Goal: Information Seeking & Learning: Learn about a topic

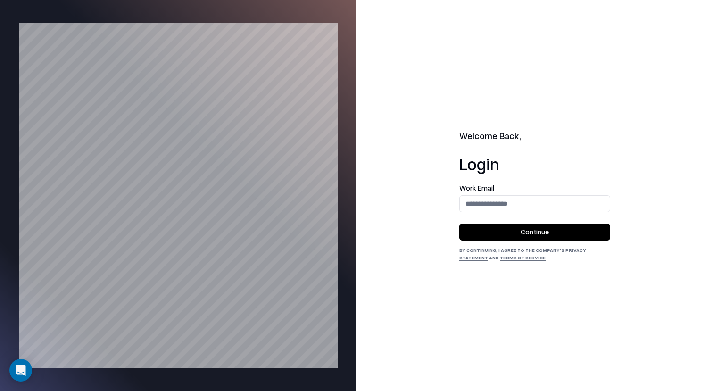
click at [514, 214] on form "Work Email Continue" at bounding box center [534, 212] width 151 height 56
click at [531, 198] on input "email" at bounding box center [535, 203] width 150 height 17
type input "**"
type input "******"
type input "*"
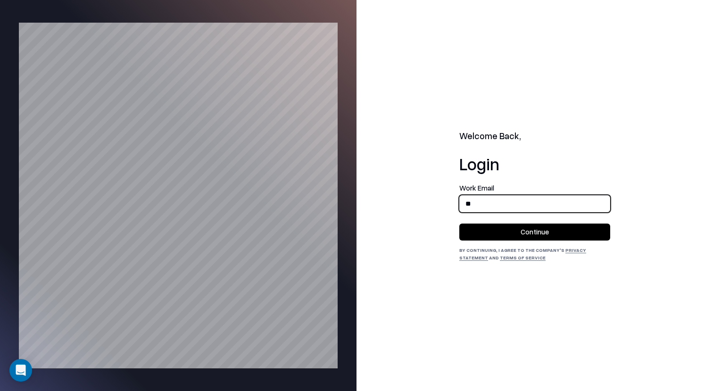
type input "*"
type input "*******"
type input "******"
click at [534, 204] on input "email" at bounding box center [535, 203] width 150 height 17
type input "**********"
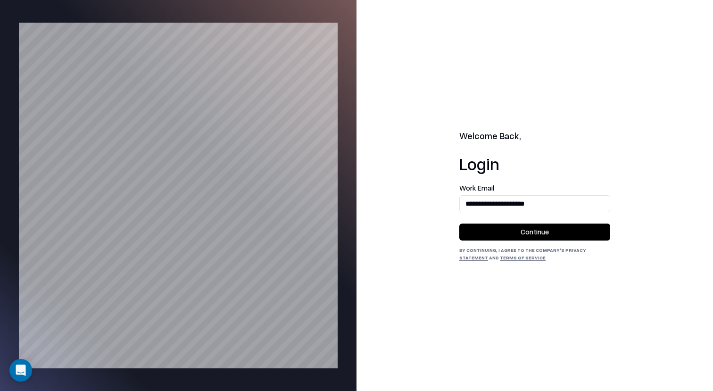
click at [538, 236] on button "Continue" at bounding box center [534, 231] width 151 height 17
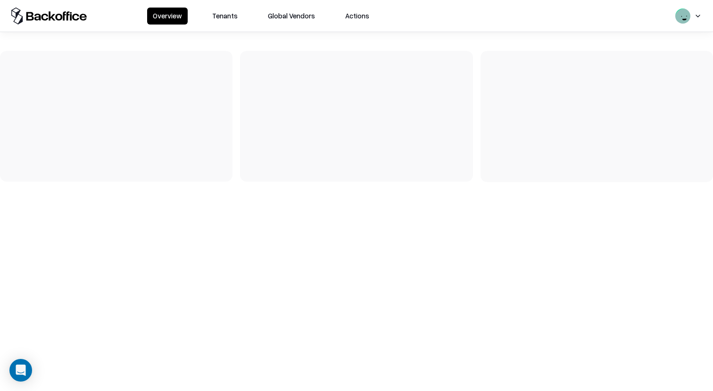
click at [211, 21] on button "Tenants" at bounding box center [224, 16] width 37 height 17
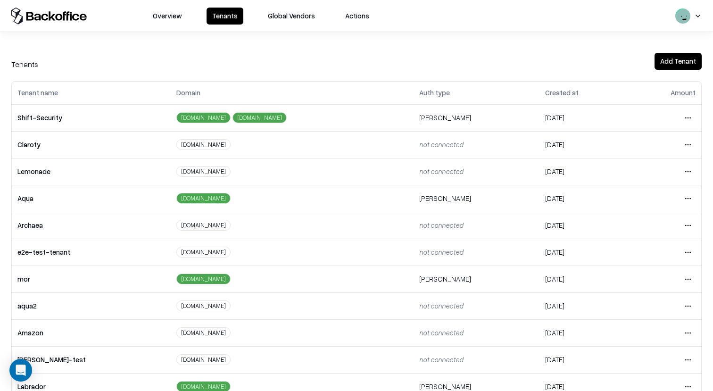
scroll to position [101, 0]
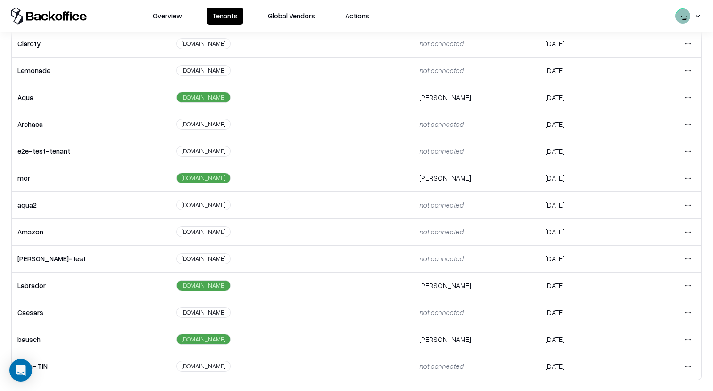
click at [688, 310] on html "Overview Tenants Global Vendors Actions Tenants Add Tenant Tenant name Domain A…" at bounding box center [356, 195] width 713 height 391
click at [629, 272] on div "Login to tenant" at bounding box center [648, 272] width 102 height 19
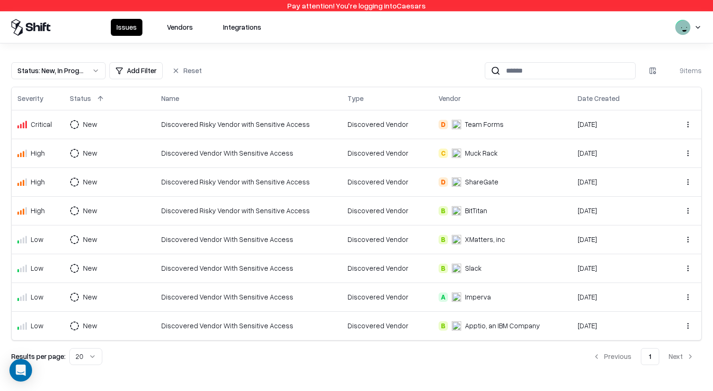
click at [190, 32] on button "Vendors" at bounding box center [179, 27] width 37 height 17
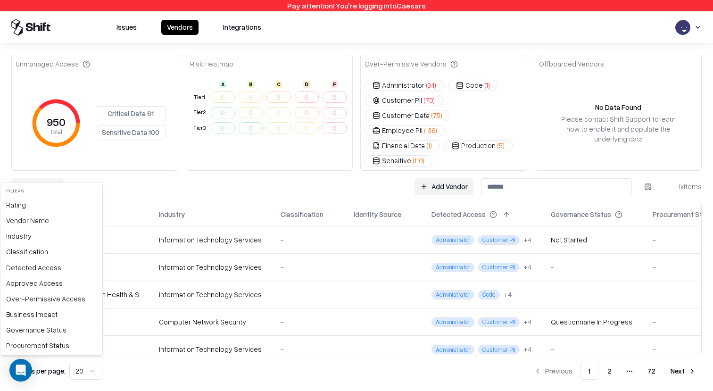
click at [31, 168] on html "Pay attention! You're logging into Caesars Issues Vendors Integrations Unmanage…" at bounding box center [356, 195] width 713 height 391
click at [49, 346] on div "Procurement Status" at bounding box center [51, 346] width 98 height 16
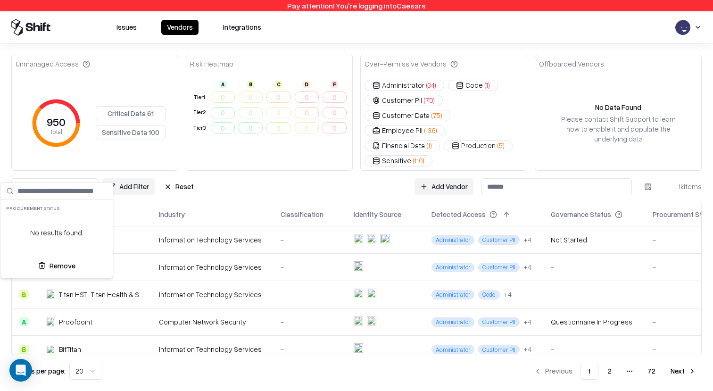
click at [174, 174] on html "Pay attention! You're logging into Caesars Issues Vendors Integrations Unmanage…" at bounding box center [356, 195] width 713 height 391
drag, startPoint x: 180, startPoint y: 174, endPoint x: 164, endPoint y: 175, distance: 16.5
click at [180, 178] on button "Reset" at bounding box center [178, 186] width 41 height 17
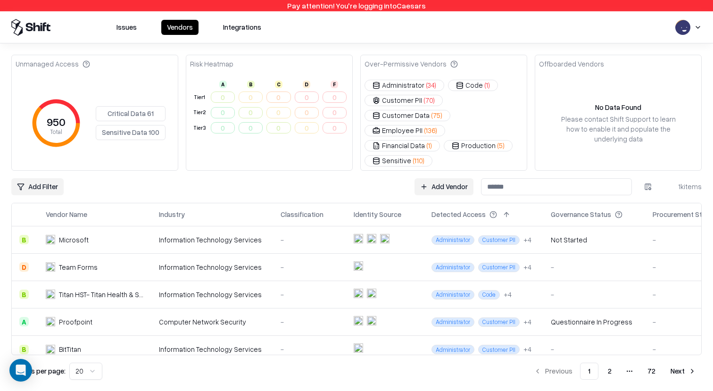
click at [48, 180] on div "Unmanaged Access 950 Total Critical Data 61 Sensitive Data 100 Risk Heatmap A B…" at bounding box center [356, 217] width 690 height 325
click at [45, 163] on div "Unmanaged Access 950 Total Critical Data 61 Sensitive Data 100 Risk Heatmap A B…" at bounding box center [356, 217] width 690 height 325
click at [45, 167] on html "Pay attention! You're logging into Caesars Issues Vendors Integrations Unmanage…" at bounding box center [356, 195] width 713 height 391
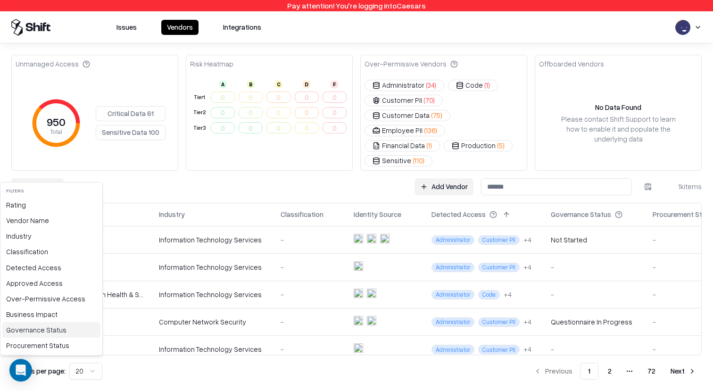
click at [47, 326] on div "Governance Status" at bounding box center [51, 330] width 98 height 16
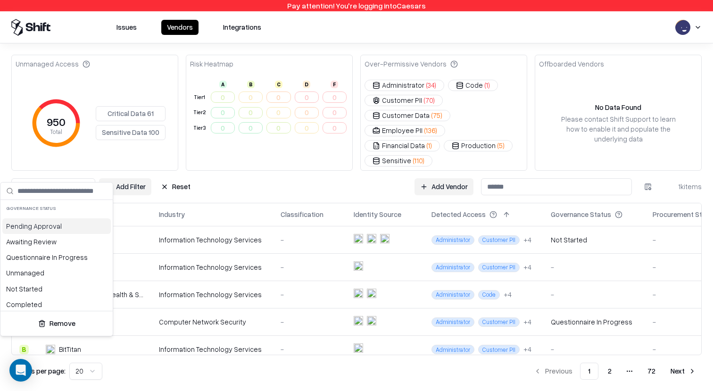
click at [172, 160] on html "Pay attention! You're logging into Caesars Issues Vendors Integrations Unmanage…" at bounding box center [356, 195] width 713 height 391
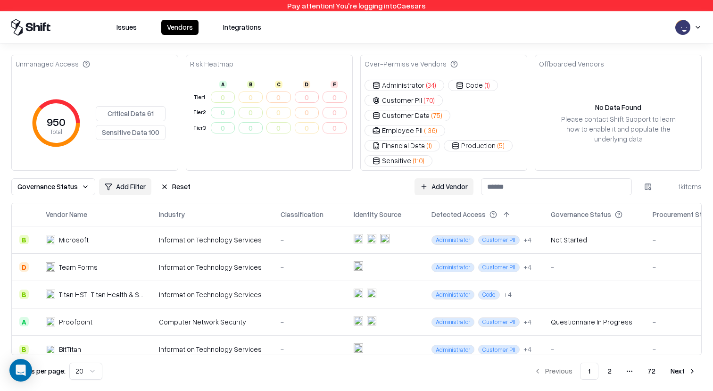
click at [172, 162] on div "Unmanaged Access 950 Total Critical Data 61 Sensitive Data 100 Risk Heatmap A B…" at bounding box center [356, 217] width 690 height 325
click at [172, 163] on div "Unmanaged Access 950 Total Critical Data 61 Sensitive Data 100 Risk Heatmap A B…" at bounding box center [356, 217] width 690 height 325
click at [172, 178] on button "Reset" at bounding box center [175, 186] width 41 height 17
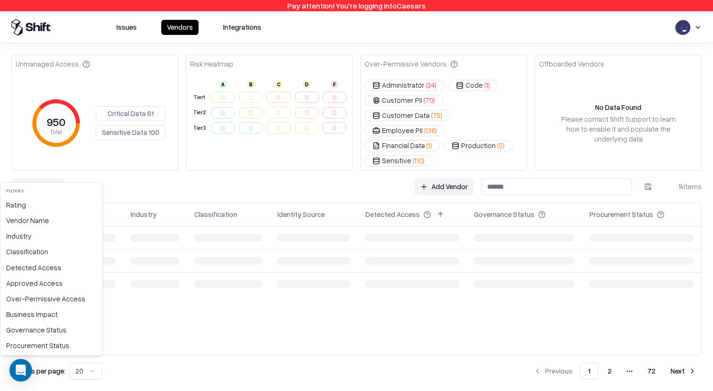
click at [37, 178] on html "Pay attention! You're logging into Caesars Issues Vendors Integrations Unmanage…" at bounding box center [356, 195] width 713 height 391
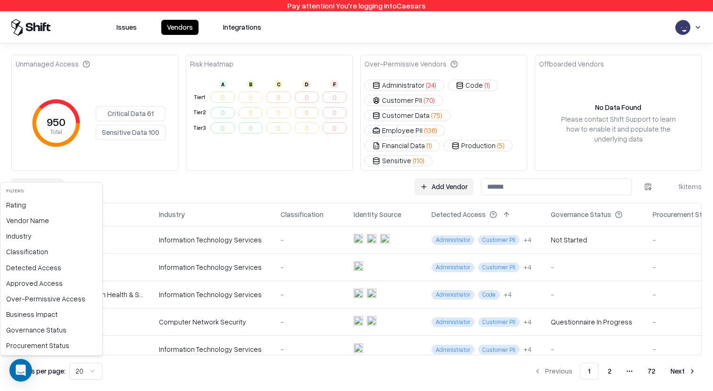
click at [689, 26] on html "Pay attention! You're logging into Caesars Issues Vendors Integrations Unmanage…" at bounding box center [356, 195] width 713 height 391
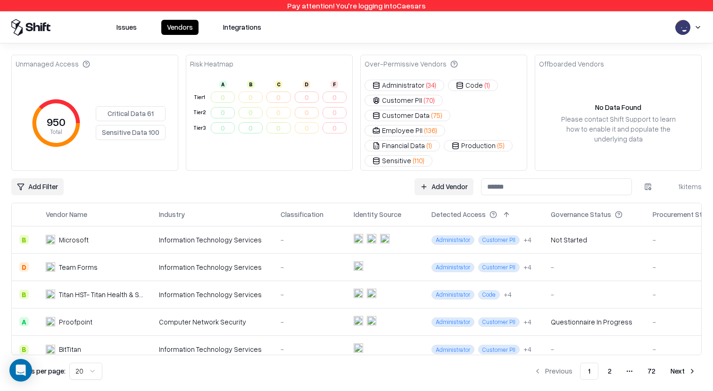
click at [703, 16] on div "Issues Vendors Integrations" at bounding box center [356, 27] width 713 height 32
click at [699, 24] on html "Pay attention! You're logging into Caesars Issues Vendors Integrations Unmanage…" at bounding box center [356, 195] width 713 height 391
click at [650, 72] on div "Log out" at bounding box center [676, 74] width 156 height 16
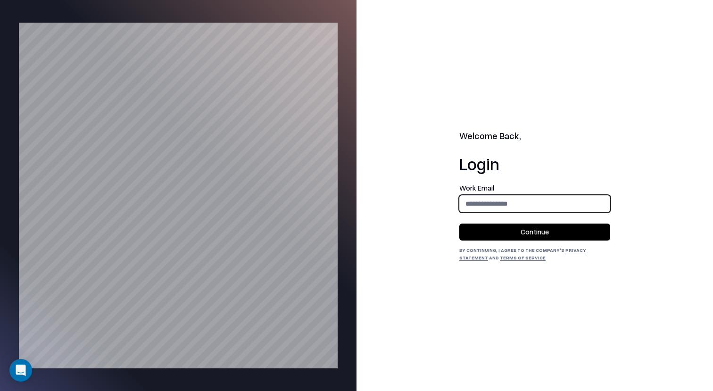
click at [522, 197] on input "email" at bounding box center [535, 203] width 150 height 17
type input "**********"
click at [561, 235] on button "Continue" at bounding box center [534, 231] width 151 height 17
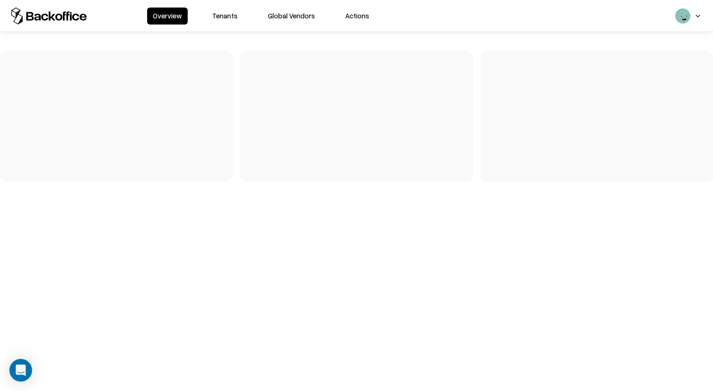
click at [229, 25] on div "Overview Tenants Global Vendors Actions" at bounding box center [356, 16] width 713 height 32
click at [229, 21] on button "Tenants" at bounding box center [224, 16] width 37 height 17
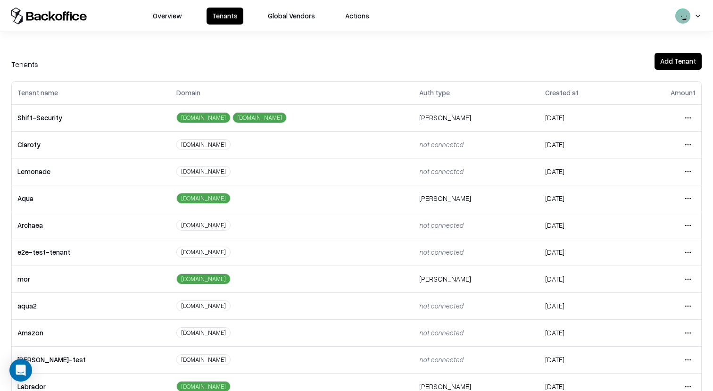
scroll to position [101, 0]
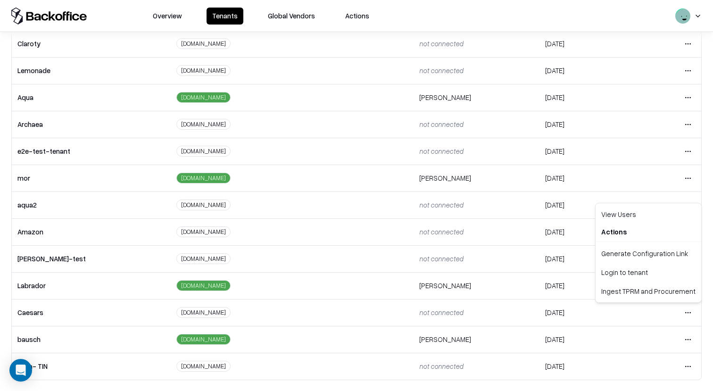
click at [686, 312] on html "Overview Tenants Global Vendors Actions Tenants Add Tenant Tenant name Domain A…" at bounding box center [356, 195] width 713 height 391
click at [626, 271] on div "Login to tenant" at bounding box center [648, 272] width 102 height 19
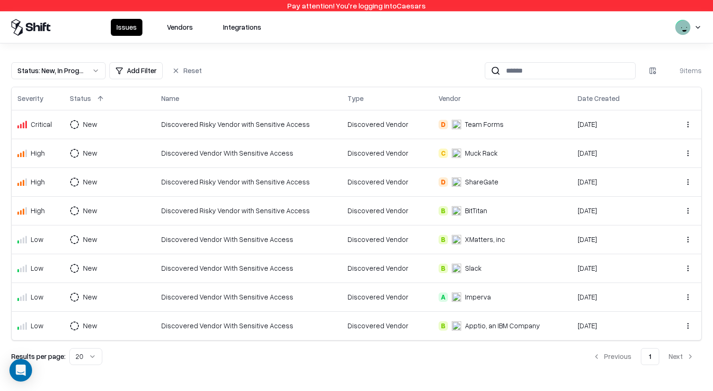
click at [177, 15] on div "Issues Vendors Integrations" at bounding box center [356, 27] width 713 height 32
click at [177, 25] on button "Vendors" at bounding box center [179, 27] width 37 height 17
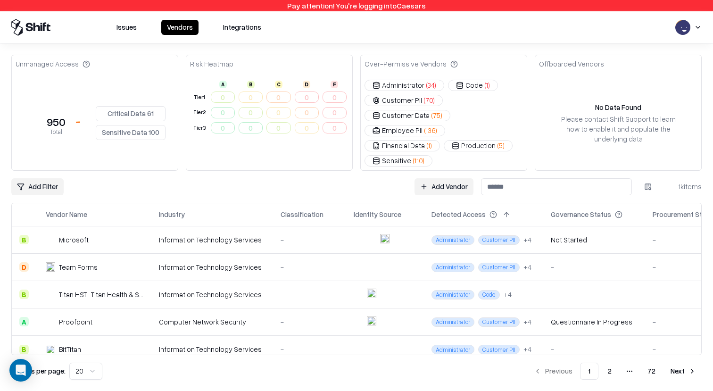
click at [28, 173] on html "Pay attention! You're logging into Caesars Issues Vendors Integrations Unmanage…" at bounding box center [356, 195] width 713 height 391
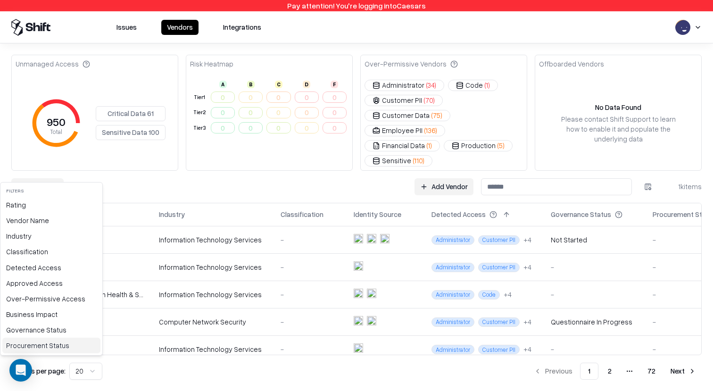
click at [41, 344] on div "Procurement Status" at bounding box center [51, 346] width 98 height 16
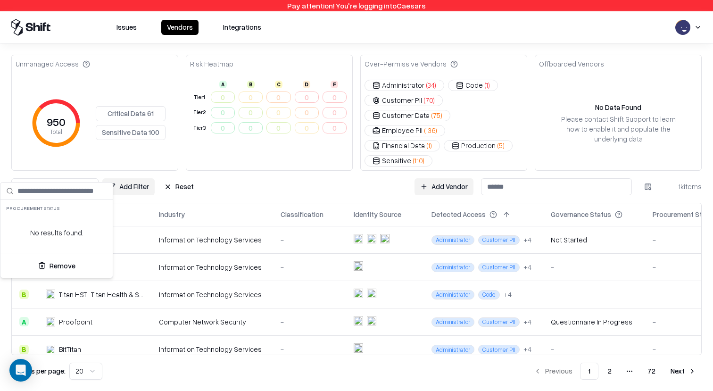
click at [68, 171] on html "Pay attention! You're logging into Caesars Issues Vendors Integrations Unmanage…" at bounding box center [356, 195] width 713 height 391
click at [66, 181] on span "Procurement Status" at bounding box center [49, 186] width 64 height 10
click at [687, 33] on html "Pay attention! You're logging into Caesars Issues Vendors Integrations Unmanage…" at bounding box center [356, 195] width 713 height 391
click at [691, 31] on html "Pay attention! You're logging into Caesars Issues Vendors Integrations Unmanage…" at bounding box center [356, 195] width 713 height 391
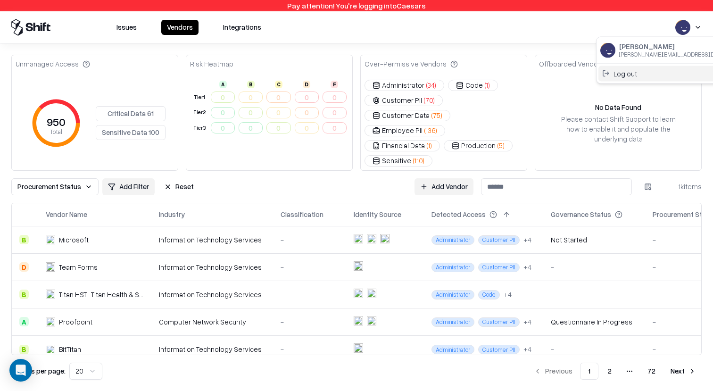
click at [633, 72] on div "Log out" at bounding box center [676, 74] width 156 height 16
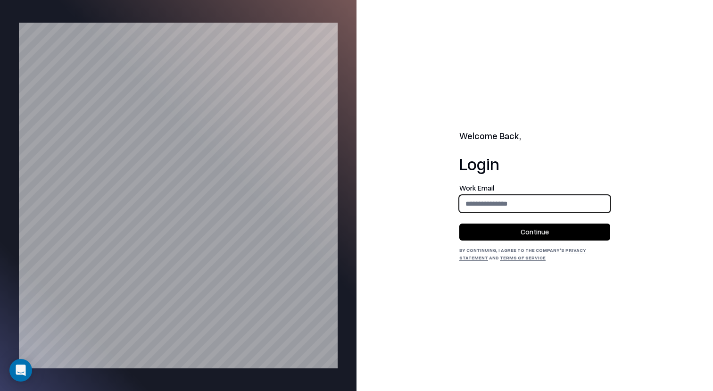
click at [528, 205] on input "email" at bounding box center [535, 203] width 150 height 17
type input "**********"
click at [542, 232] on button "Continue" at bounding box center [534, 231] width 151 height 17
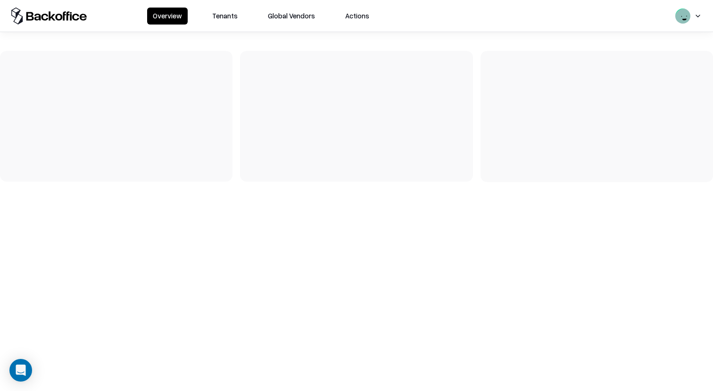
click at [239, 20] on button "Tenants" at bounding box center [224, 16] width 37 height 17
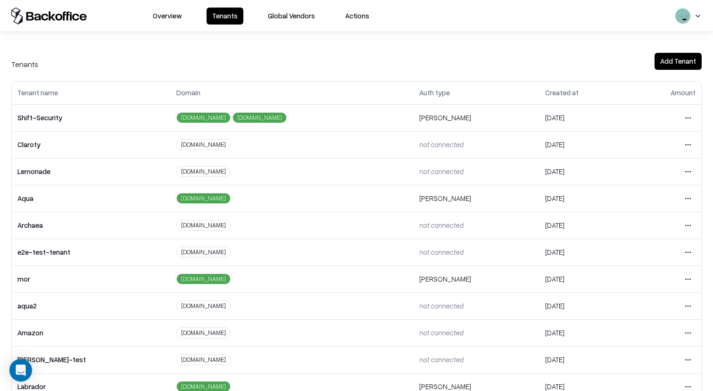
click at [693, 200] on html "Overview Tenants Global Vendors Actions Tenants Add Tenant Tenant name Domain A…" at bounding box center [356, 195] width 713 height 391
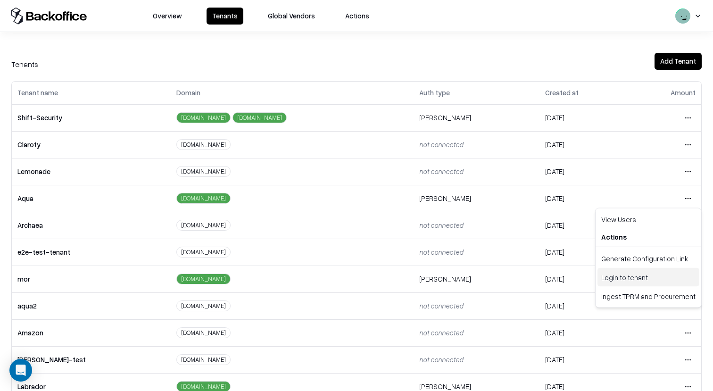
click at [638, 279] on div "Login to tenant" at bounding box center [648, 277] width 102 height 19
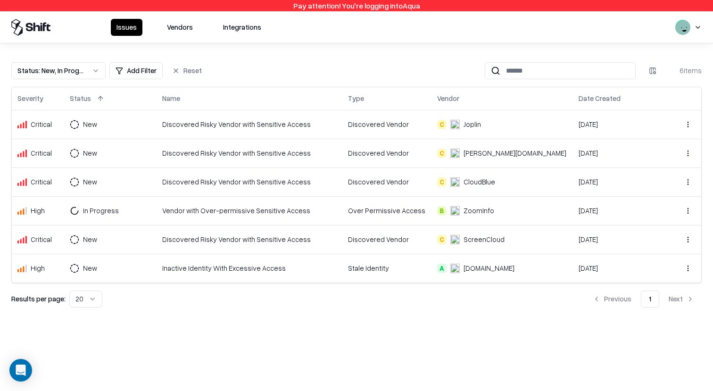
click at [165, 38] on div "Issues Vendors Integrations" at bounding box center [356, 27] width 713 height 32
click at [173, 34] on button "Vendors" at bounding box center [179, 27] width 37 height 17
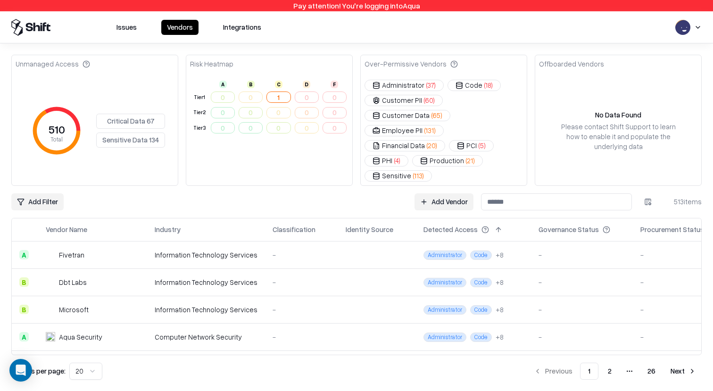
scroll to position [0, 22]
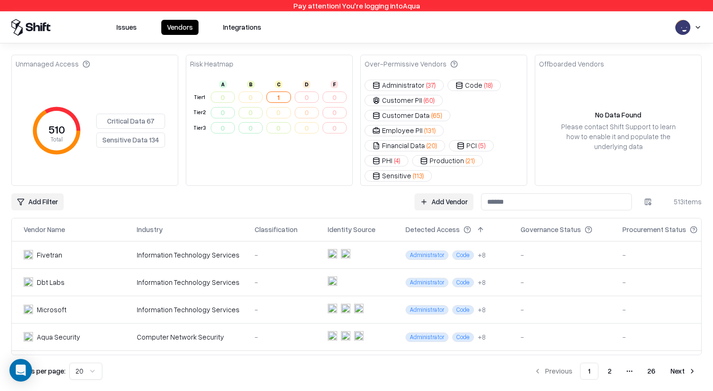
click at [681, 224] on div "Procurement Status" at bounding box center [667, 229] width 90 height 11
click at [701, 224] on button at bounding box center [706, 229] width 11 height 11
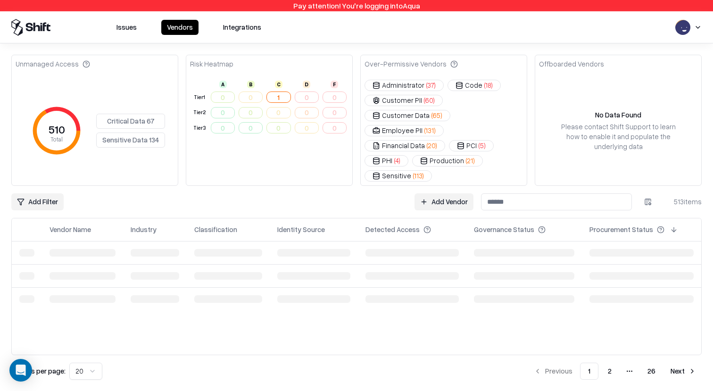
scroll to position [0, 0]
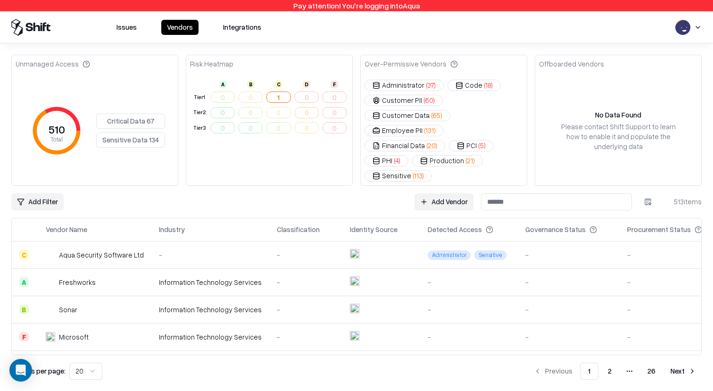
click at [34, 193] on html "Pay attention! You're logging into Aqua Issues Vendors Integrations Unmanaged A…" at bounding box center [356, 195] width 713 height 391
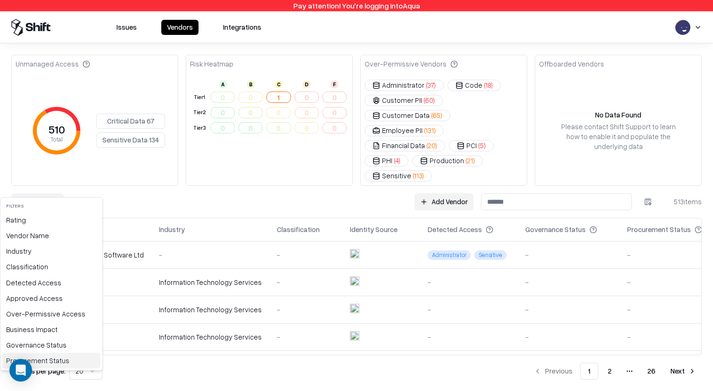
click at [45, 362] on div "Procurement Status" at bounding box center [51, 361] width 98 height 16
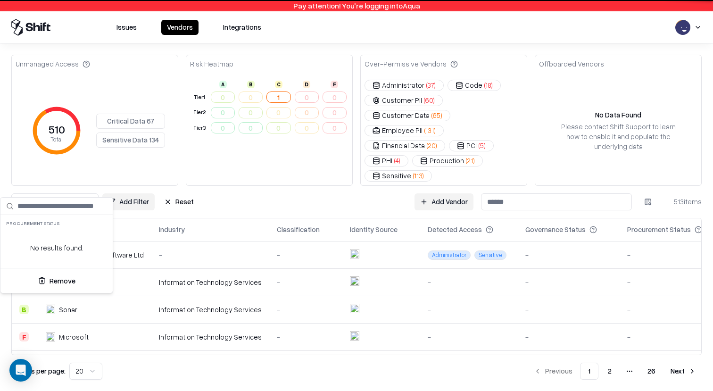
click at [94, 196] on html "Pay attention! You're logging into Aqua Issues Vendors Integrations Unmanaged A…" at bounding box center [356, 195] width 713 height 391
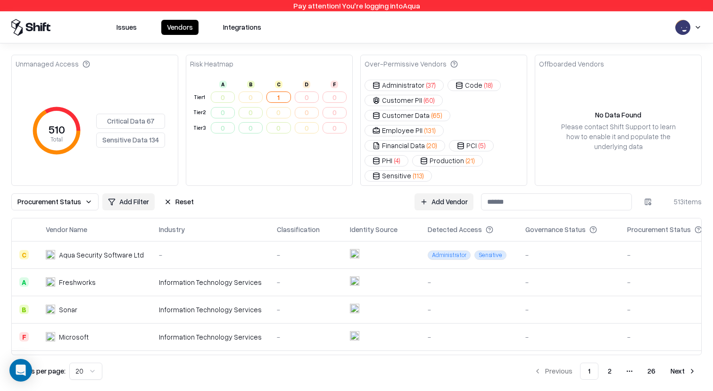
click at [82, 193] on button "Procurement Status" at bounding box center [54, 201] width 87 height 17
click at [129, 189] on html "Pay attention! You're logging into Aqua Issues Vendors Integrations Unmanaged A…" at bounding box center [356, 195] width 713 height 391
click at [161, 193] on button "Reset" at bounding box center [178, 201] width 41 height 17
click at [41, 186] on html "Pay attention! You're logging into Aqua Issues Vendors Integrations Unmanaged A…" at bounding box center [356, 195] width 713 height 391
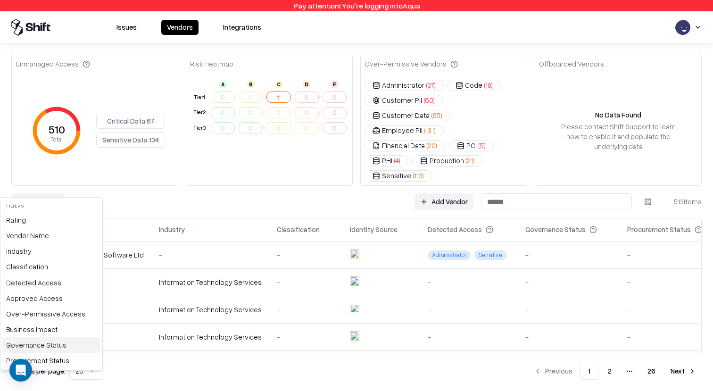
click at [48, 348] on div "Governance Status" at bounding box center [51, 345] width 98 height 16
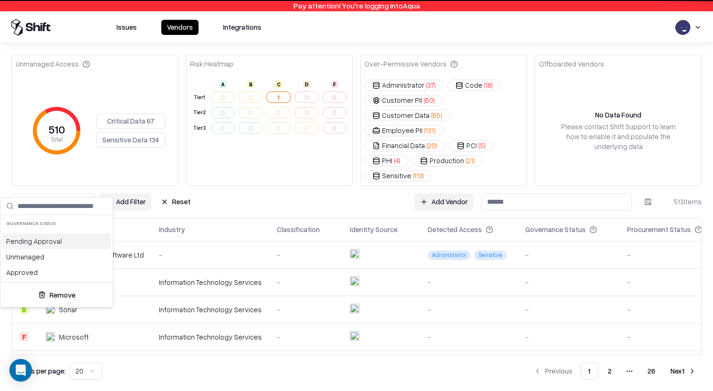
click at [42, 241] on div "Pending Approval" at bounding box center [56, 241] width 108 height 16
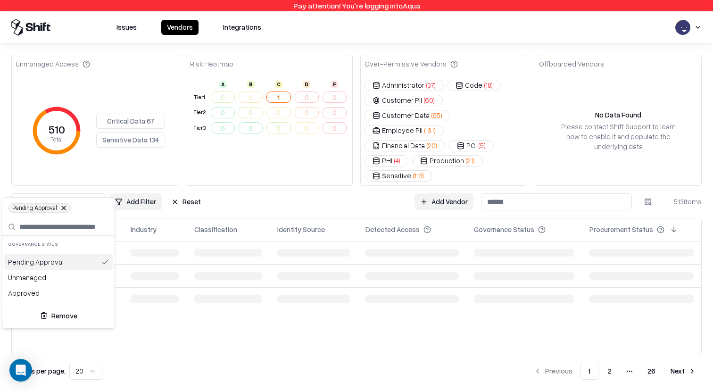
click at [65, 177] on html "Pay attention! You're logging into Aqua Issues Vendors Integrations Unmanaged A…" at bounding box center [356, 195] width 713 height 391
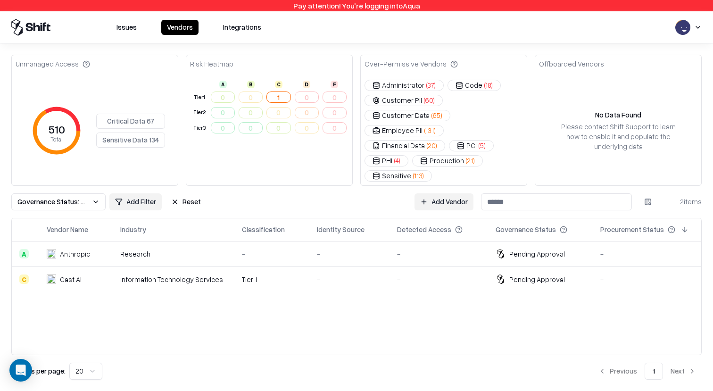
click at [79, 197] on span "Governance Status: Pending Approval" at bounding box center [52, 202] width 71 height 10
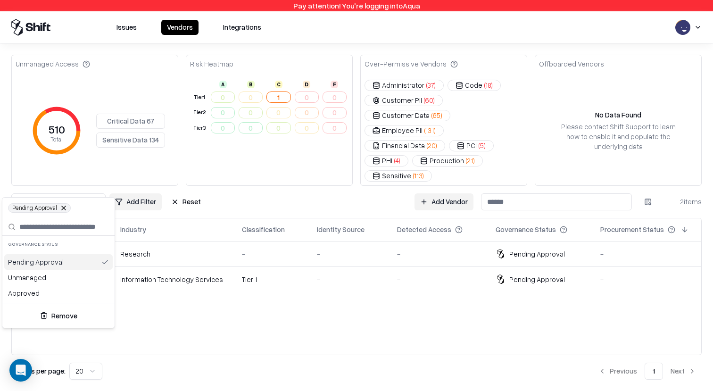
click at [130, 174] on html "Pay attention! You're logging into Aqua Issues Vendors Integrations Unmanaged A…" at bounding box center [356, 195] width 713 height 391
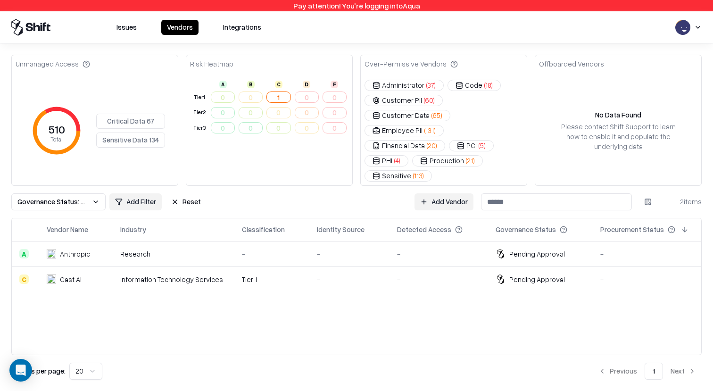
click at [74, 196] on div "Unmanaged Access 510 Total Critical Data 67 Sensitive Data 134 Risk Heatmap A B…" at bounding box center [356, 217] width 690 height 325
click at [143, 191] on html "Pay attention! You're logging into Aqua Issues Vendors Integrations Unmanaged A…" at bounding box center [356, 195] width 713 height 391
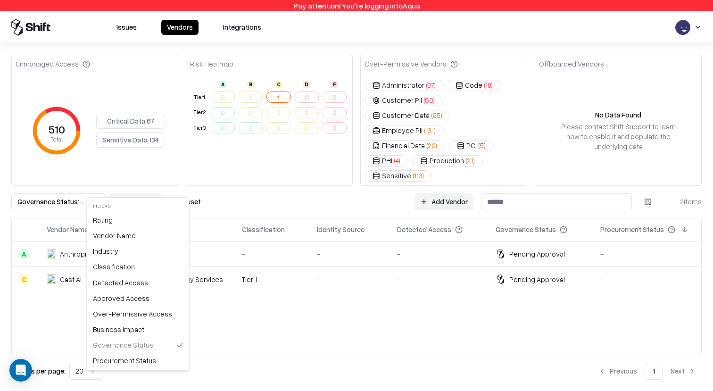
click at [700, 32] on html "Pay attention! You're logging into Aqua Issues Vendors Integrations Unmanaged A…" at bounding box center [356, 195] width 713 height 391
click at [690, 30] on html "Pay attention! You're logging into Aqua Issues Vendors Integrations Unmanaged A…" at bounding box center [356, 195] width 713 height 391
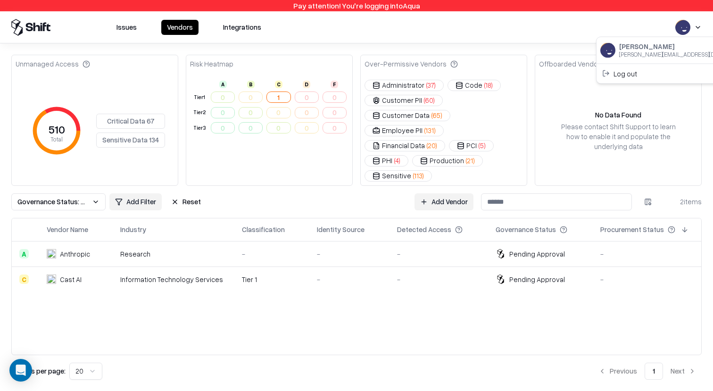
click at [696, 22] on html "Pay attention! You're logging into Aqua Issues Vendors Integrations Unmanaged A…" at bounding box center [356, 195] width 713 height 391
click at [671, 26] on div "Issues Vendors Integrations" at bounding box center [356, 27] width 690 height 17
click at [677, 27] on html "Pay attention! You're logging into Aqua Issues Vendors Integrations Unmanaged A…" at bounding box center [356, 195] width 713 height 391
click at [640, 70] on div "Log out" at bounding box center [676, 74] width 156 height 16
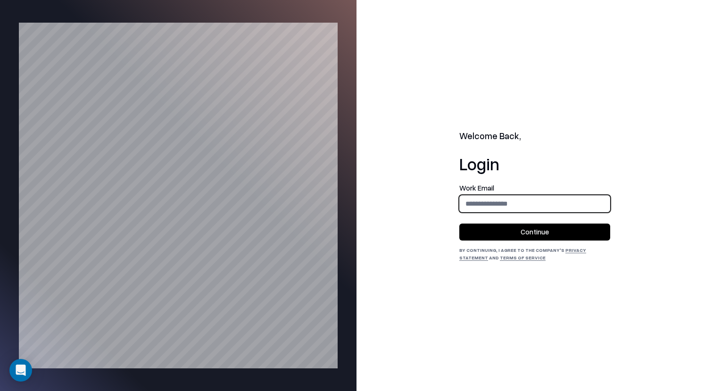
click at [592, 197] on input "email" at bounding box center [535, 203] width 150 height 17
type input "**********"
click at [568, 230] on button "Continue" at bounding box center [534, 231] width 151 height 17
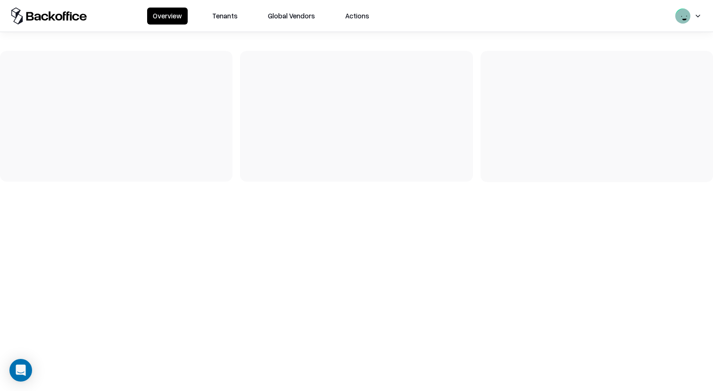
click at [222, 14] on button "Tenants" at bounding box center [224, 16] width 37 height 17
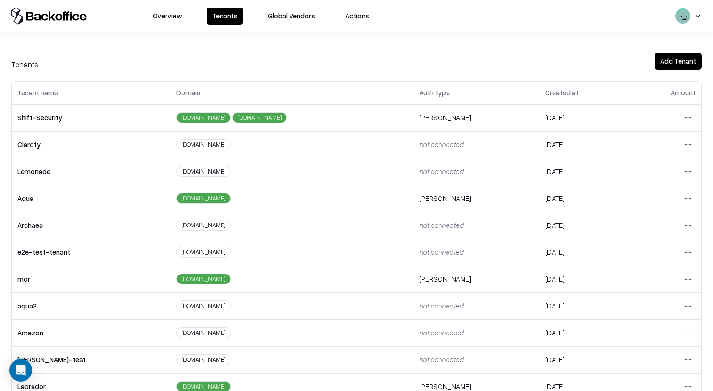
scroll to position [101, 0]
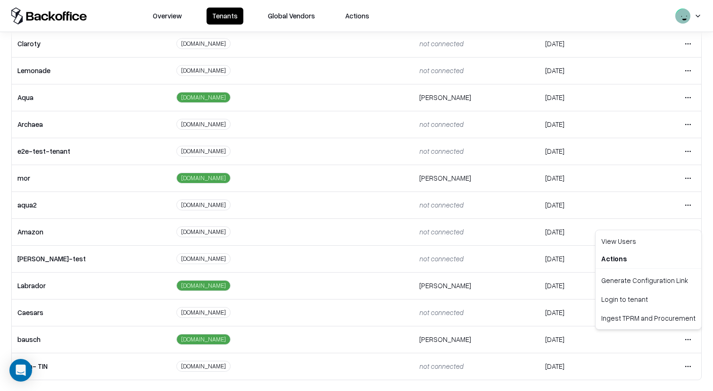
click at [692, 338] on html "Overview Tenants Global Vendors Actions Tenants Add Tenant Tenant name Domain A…" at bounding box center [356, 195] width 713 height 391
click at [632, 296] on div "Login to tenant" at bounding box center [648, 298] width 102 height 19
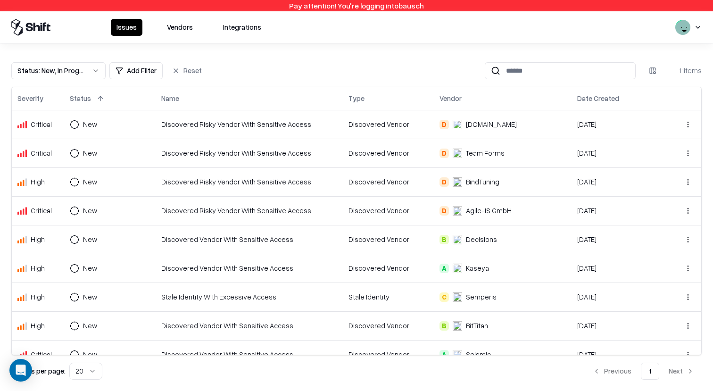
click at [162, 30] on button "Vendors" at bounding box center [179, 27] width 37 height 17
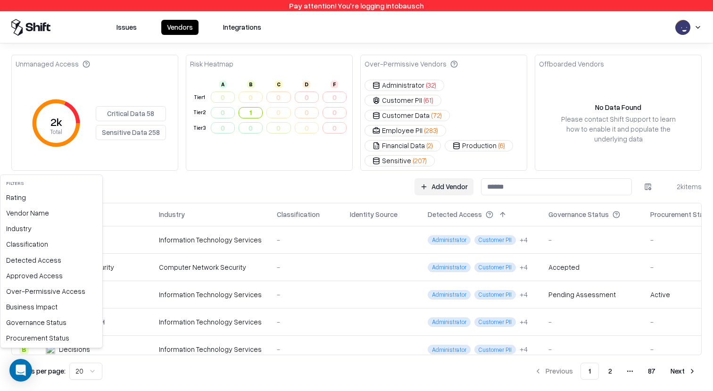
click at [37, 157] on html "Pay attention! You're logging into bausch Issues Vendors Integrations Unmanaged…" at bounding box center [356, 195] width 713 height 391
click at [52, 336] on div "Procurement Status" at bounding box center [51, 338] width 98 height 16
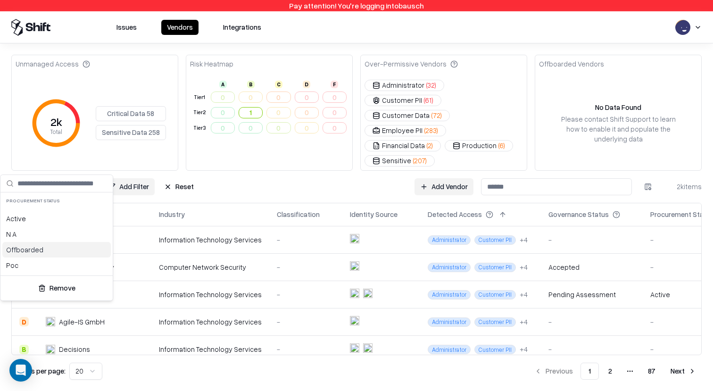
click at [55, 249] on div "Offboarded" at bounding box center [56, 250] width 108 height 16
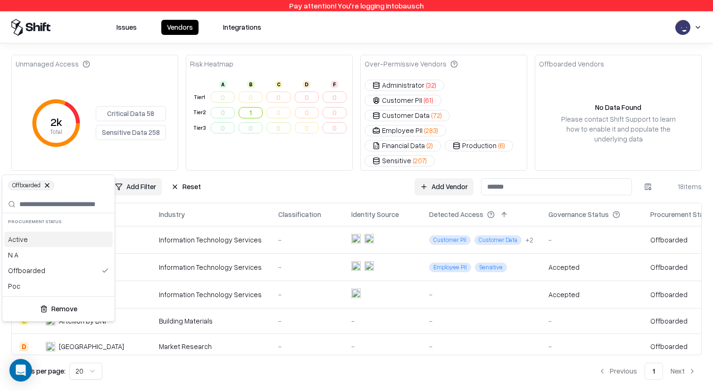
click at [252, 166] on html "Pay attention! You're logging into bausch Issues Vendors Integrations Unmanaged…" at bounding box center [356, 195] width 713 height 391
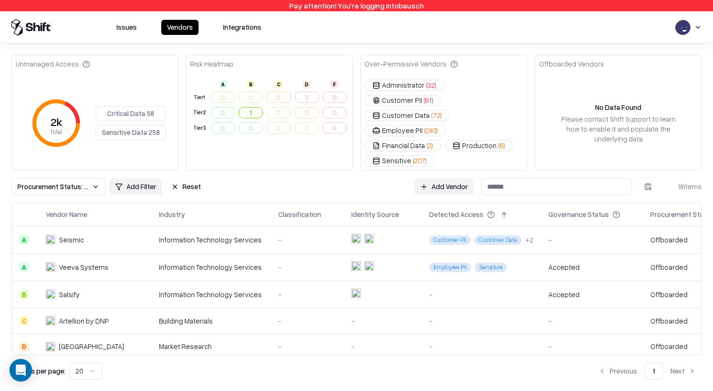
click at [127, 165] on html "Pay attention! You're logging into bausch Issues Vendors Integrations Unmanaged…" at bounding box center [356, 195] width 713 height 391
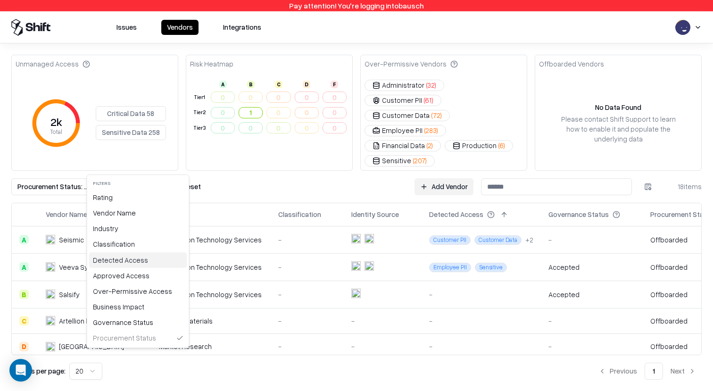
click at [128, 260] on div "Detected Access" at bounding box center [138, 260] width 98 height 16
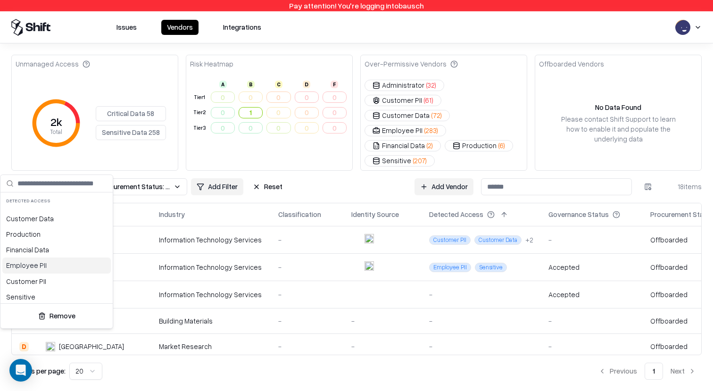
scroll to position [34, 0]
click at [47, 276] on div "Administrator" at bounding box center [56, 278] width 108 height 16
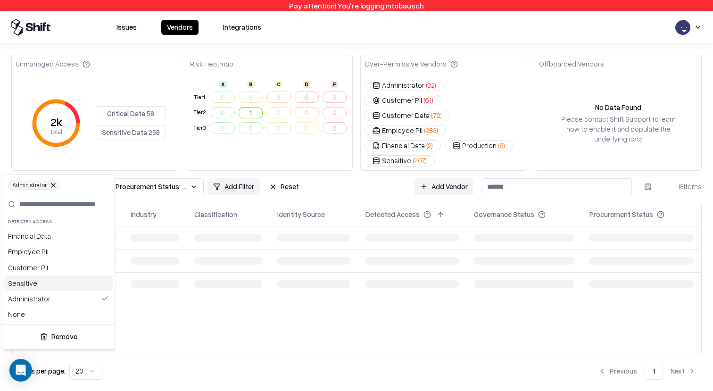
click at [42, 287] on div "Sensitive" at bounding box center [58, 283] width 108 height 16
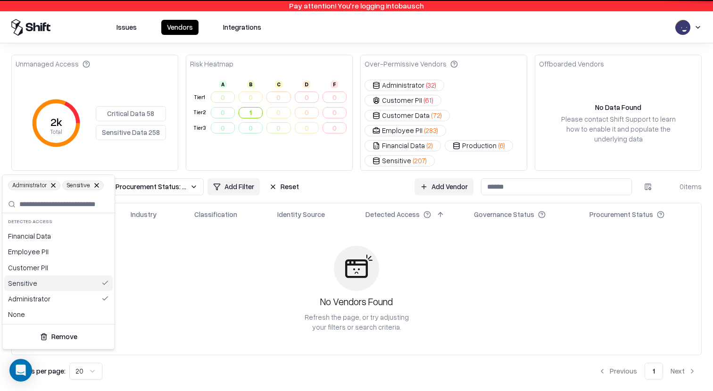
click at [53, 276] on div "Sensitive" at bounding box center [58, 283] width 108 height 16
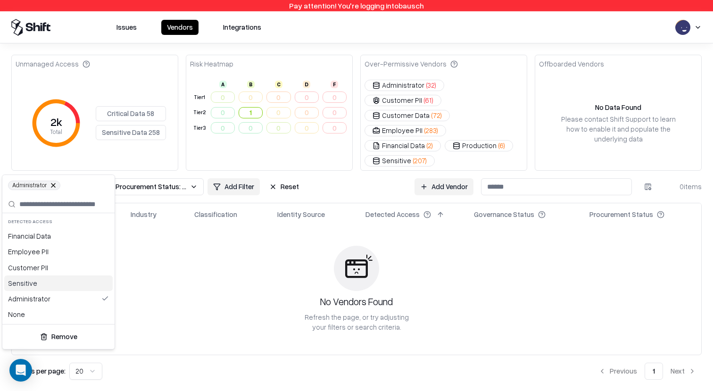
click at [58, 270] on div "Customer PII" at bounding box center [58, 268] width 108 height 16
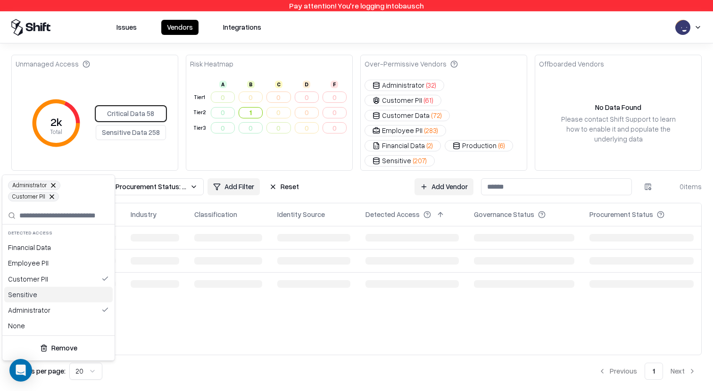
click at [55, 296] on div "Sensitive" at bounding box center [58, 295] width 108 height 16
click at [66, 261] on div "Employee PII" at bounding box center [58, 263] width 108 height 16
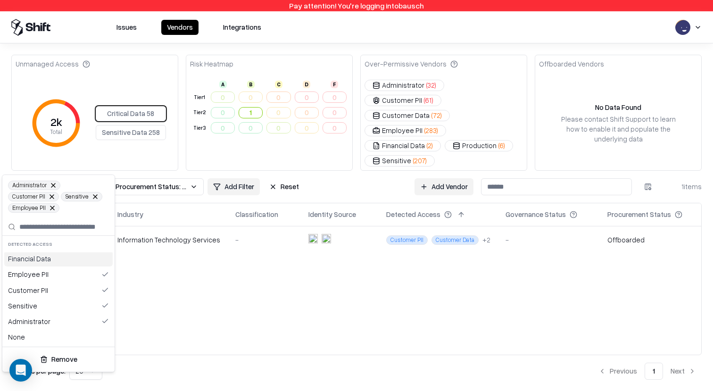
click at [67, 249] on div "Detected Access" at bounding box center [58, 244] width 112 height 16
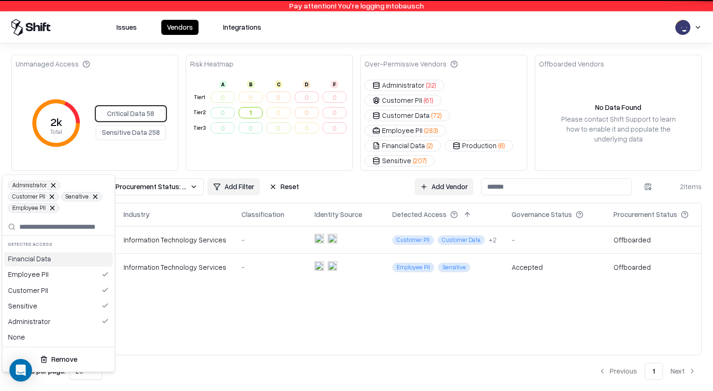
click at [54, 259] on div "Financial Data" at bounding box center [58, 259] width 108 height 16
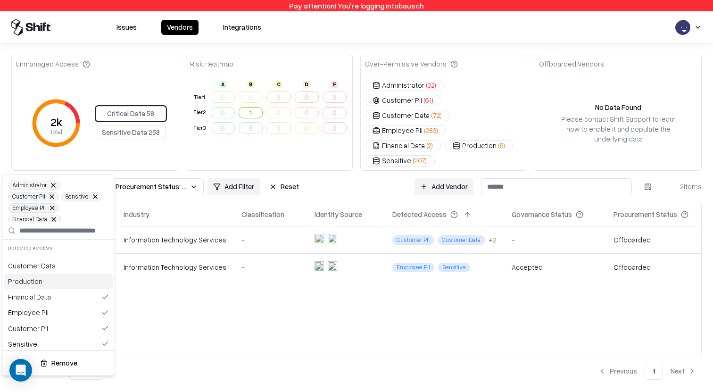
click at [65, 276] on div "Production" at bounding box center [58, 281] width 108 height 16
click at [65, 271] on div "Customer Data" at bounding box center [58, 266] width 108 height 16
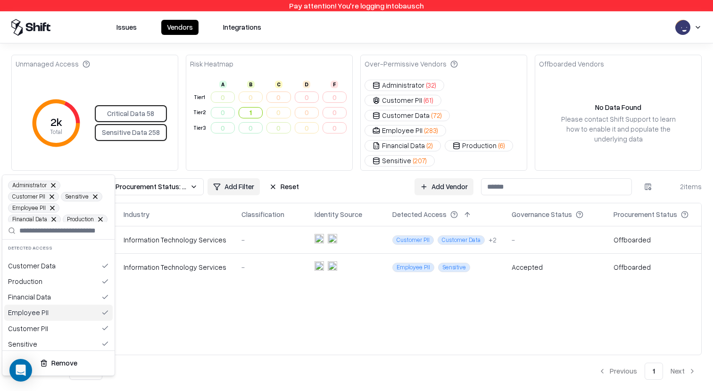
scroll to position [34, 0]
click at [19, 150] on html "Pay attention! You're logging into bausch Issues Vendors Integrations Unmanaged…" at bounding box center [356, 195] width 713 height 391
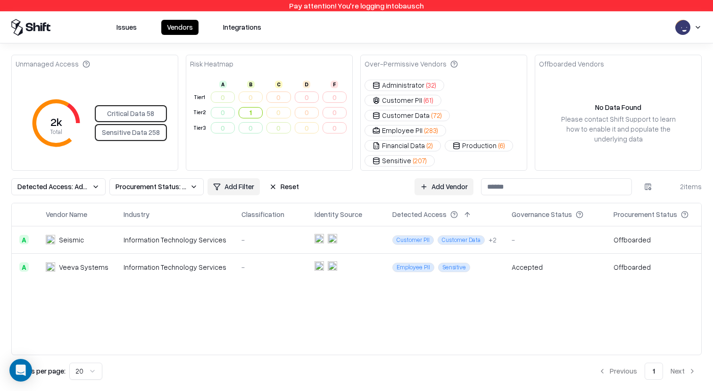
click at [135, 131] on div "2k Total Critical Data 58 Sensitive Data 258" at bounding box center [95, 123] width 158 height 64
click at [147, 120] on div "Critical Data 58 Sensitive Data 258" at bounding box center [131, 123] width 70 height 34
click at [279, 178] on button "Reset" at bounding box center [284, 186] width 41 height 17
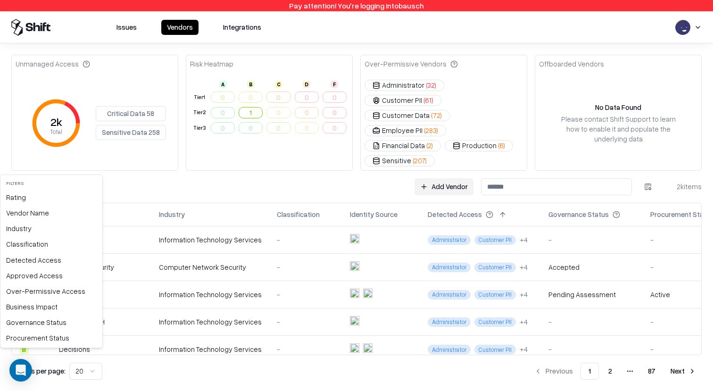
click at [48, 163] on html "Pay attention! You're logging into bausch Issues Vendors Integrations Unmanaged…" at bounding box center [356, 195] width 713 height 391
click at [126, 100] on html "Pay attention! You're logging into bausch Issues Vendors Integrations Unmanaged…" at bounding box center [356, 195] width 713 height 391
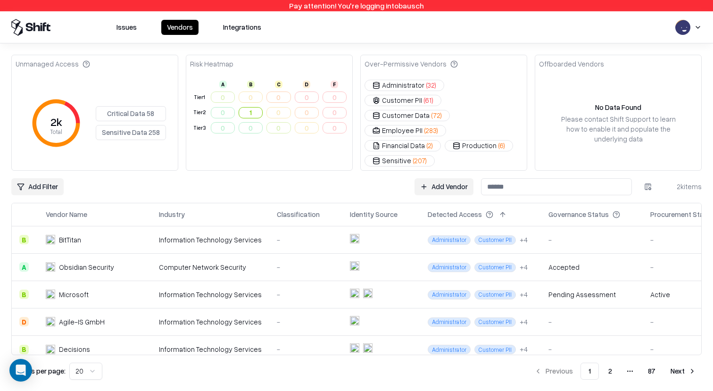
click at [117, 106] on button "Critical Data 58" at bounding box center [131, 113] width 70 height 15
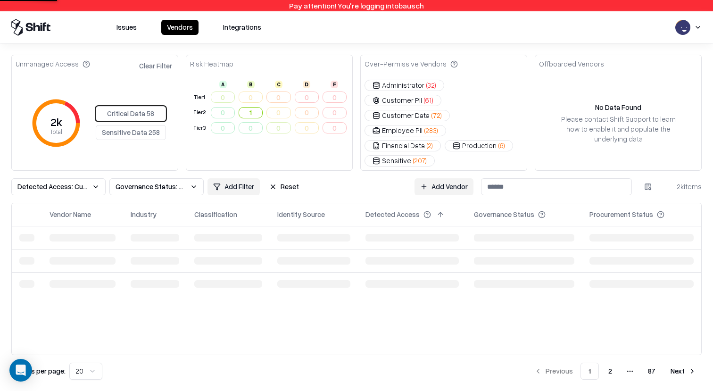
click at [63, 181] on span "Detected Access: Customer PII, Administrator" at bounding box center [52, 186] width 71 height 10
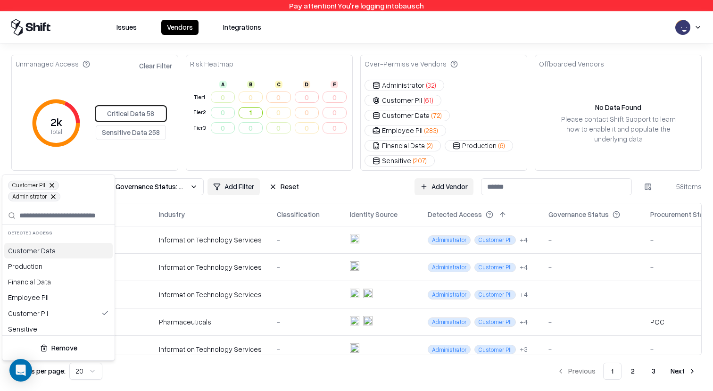
click at [161, 164] on html "Pay attention! You're logging into bausch Issues Vendors Integrations Unmanaged…" at bounding box center [356, 195] width 713 height 391
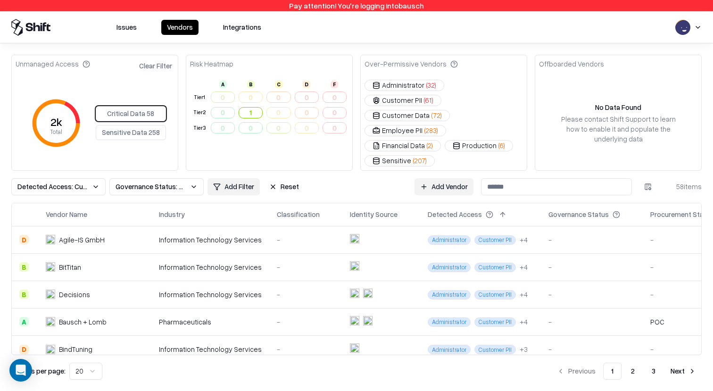
click at [168, 181] on span "Governance Status: Unmanaged" at bounding box center [150, 186] width 71 height 10
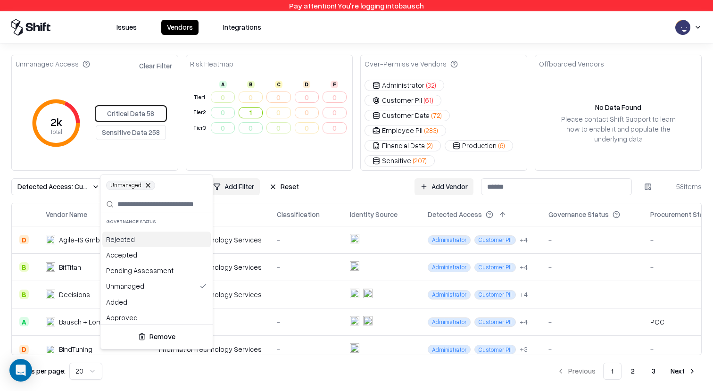
click at [73, 163] on html "Pay attention! You're logging into bausch Issues Vendors Integrations Unmanaged…" at bounding box center [356, 195] width 713 height 391
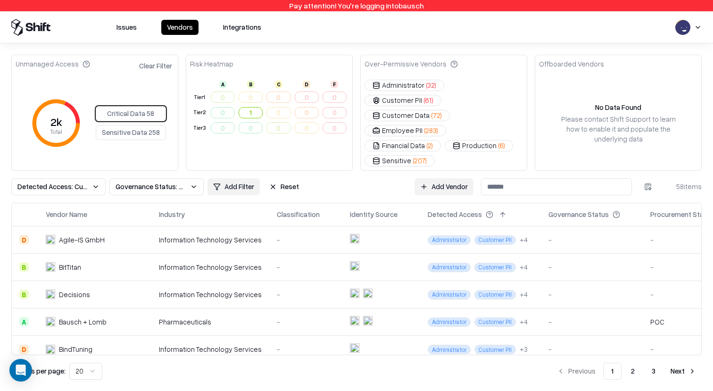
click at [91, 178] on button "Detected Access: Customer PII, Administrator" at bounding box center [58, 186] width 94 height 17
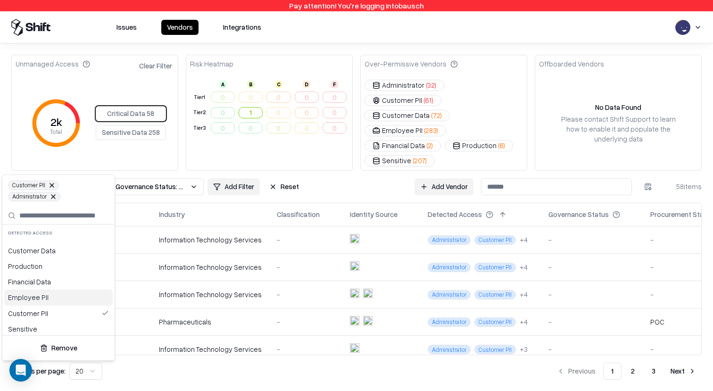
scroll to position [34, 0]
click at [61, 320] on div "None" at bounding box center [58, 326] width 108 height 16
click at [66, 309] on div "Administrator" at bounding box center [58, 310] width 108 height 16
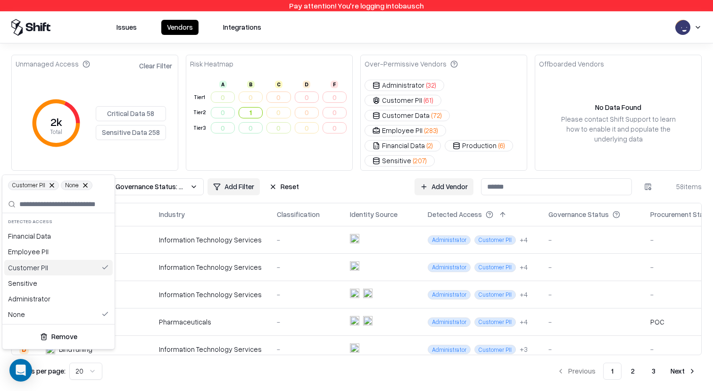
click at [78, 266] on div "Customer PII" at bounding box center [58, 268] width 108 height 16
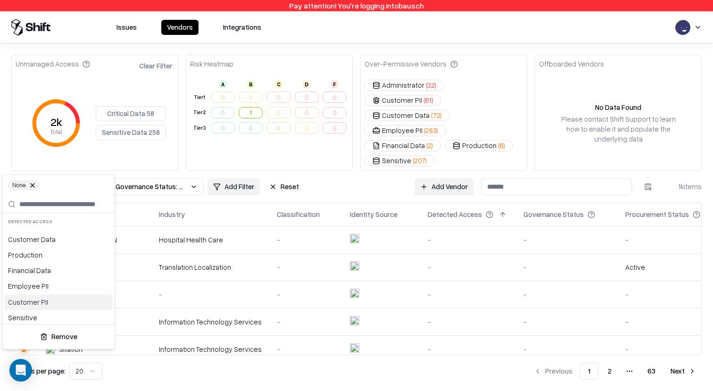
scroll to position [34, 0]
click at [112, 138] on html "Pay attention! You're logging into bausch Issues Vendors Integrations Unmanaged…" at bounding box center [356, 195] width 713 height 391
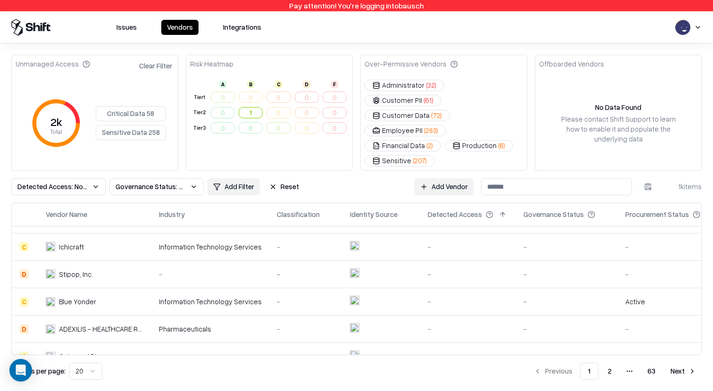
scroll to position [396, 0]
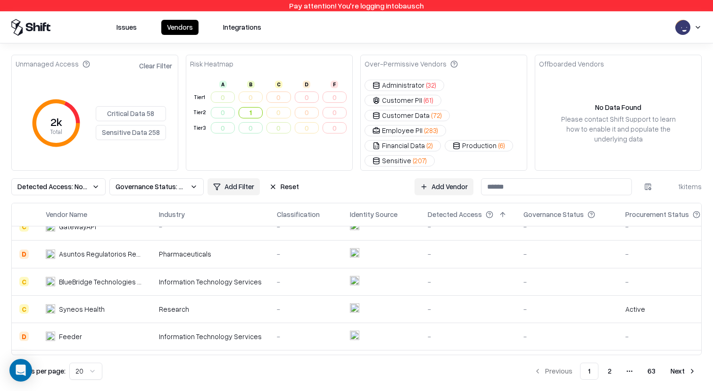
click at [86, 181] on span "Detected Access: None" at bounding box center [52, 186] width 71 height 10
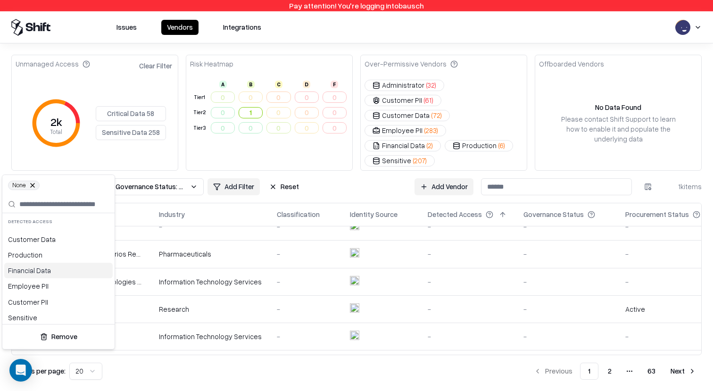
scroll to position [34, 0]
click at [154, 165] on html "Pay attention! You're logging into bausch Issues Vendors Integrations Unmanaged…" at bounding box center [356, 195] width 713 height 391
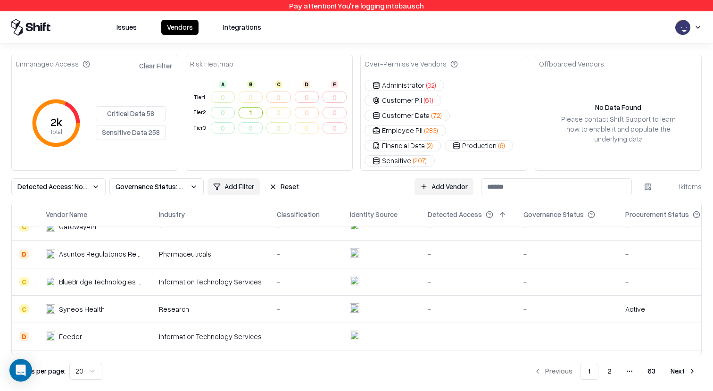
click at [165, 181] on span "Governance Status: Unmanaged" at bounding box center [150, 186] width 71 height 10
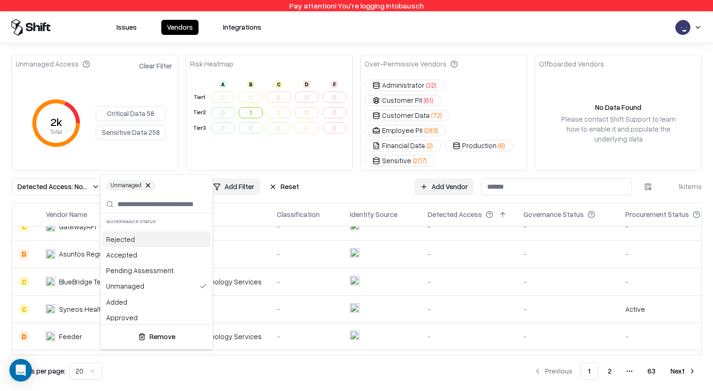
click at [61, 164] on html "Pay attention! You're logging into bausch Issues Vendors Integrations Unmanaged…" at bounding box center [356, 195] width 713 height 391
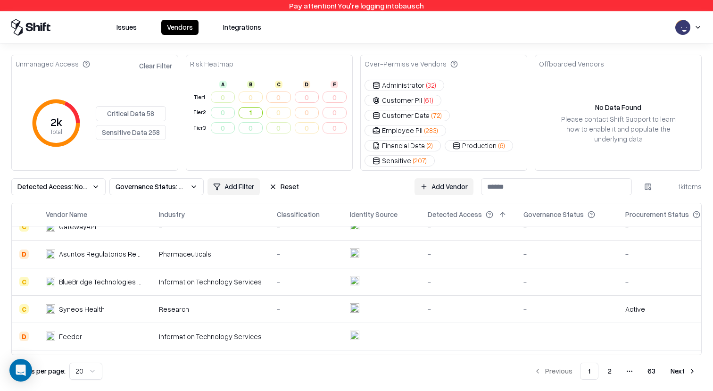
click at [75, 181] on span "Detected Access: None" at bounding box center [52, 186] width 71 height 10
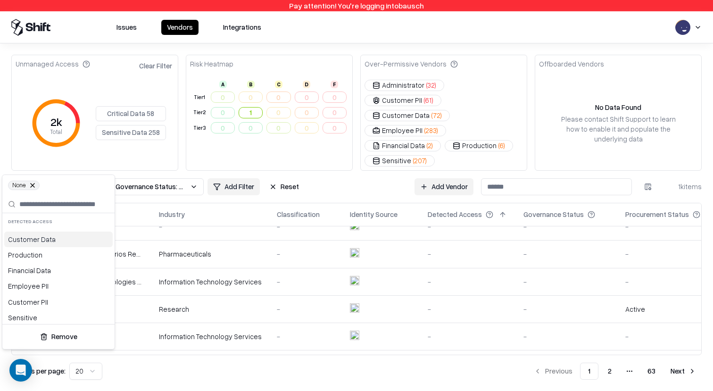
click at [167, 163] on html "Pay attention! You're logging into bausch Issues Vendors Integrations Unmanaged…" at bounding box center [356, 195] width 713 height 391
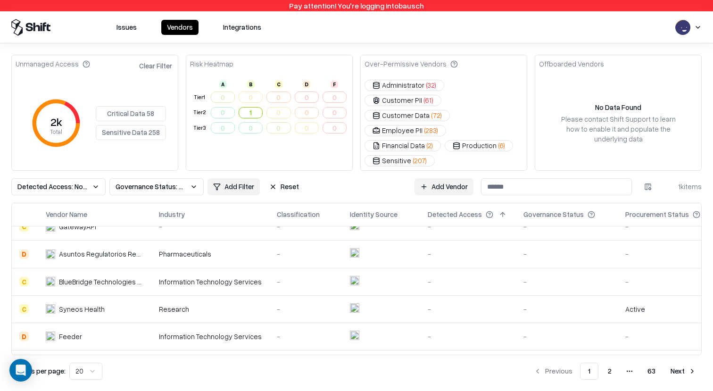
click at [167, 181] on span "Governance Status: Unmanaged" at bounding box center [150, 186] width 71 height 10
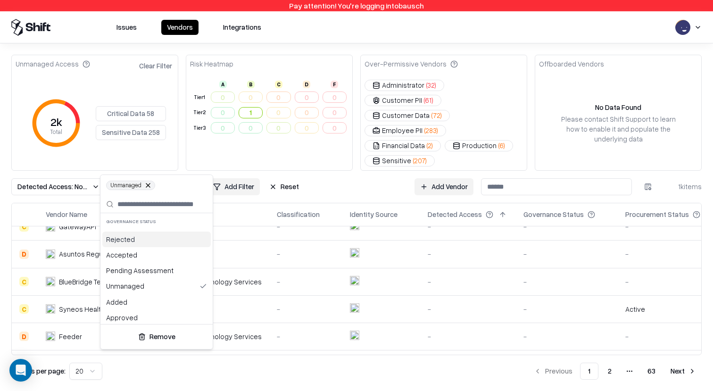
click at [8, 203] on html "Pay attention! You're logging into bausch Issues Vendors Integrations Unmanaged…" at bounding box center [356, 195] width 713 height 391
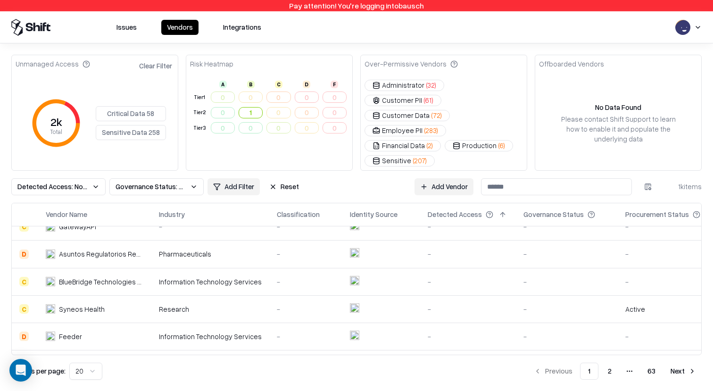
click at [135, 181] on span "Governance Status: Unmanaged" at bounding box center [150, 186] width 71 height 10
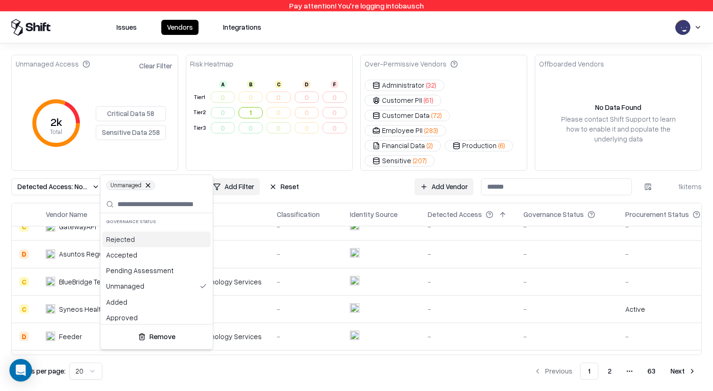
click at [5, 173] on html "Pay attention! You're logging into bausch Issues Vendors Integrations Unmanaged…" at bounding box center [356, 195] width 713 height 391
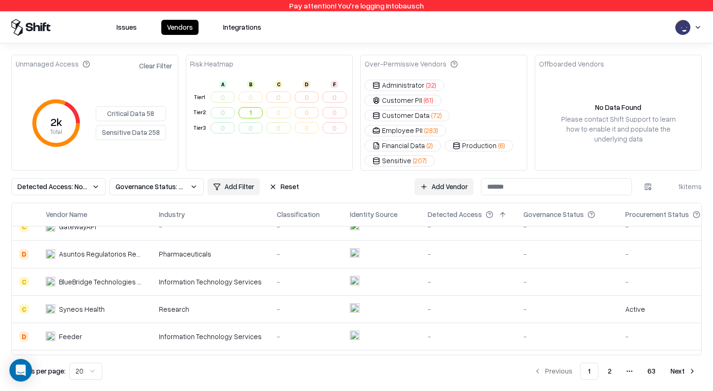
click at [45, 181] on span "Detected Access: None" at bounding box center [52, 186] width 71 height 10
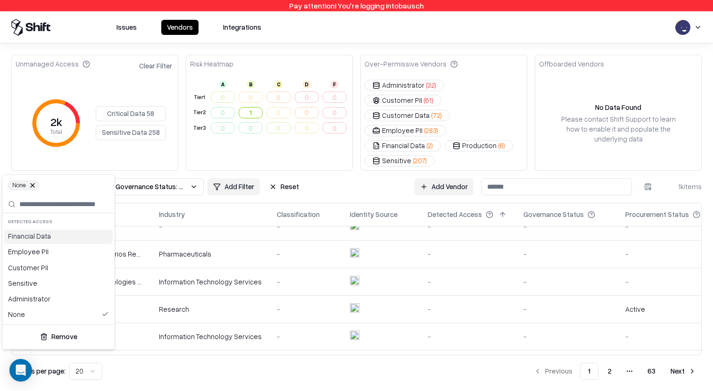
click at [5, 160] on html "Pay attention! You're logging into bausch Issues Vendors Integrations Unmanaged…" at bounding box center [356, 195] width 713 height 391
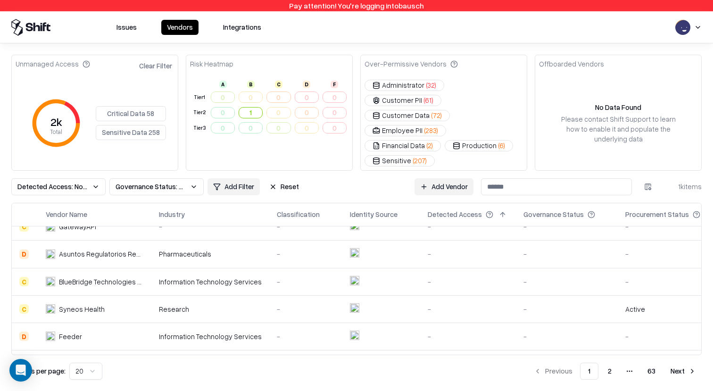
click at [178, 28] on button "Vendors" at bounding box center [179, 27] width 37 height 15
